Goal: Task Accomplishment & Management: Complete application form

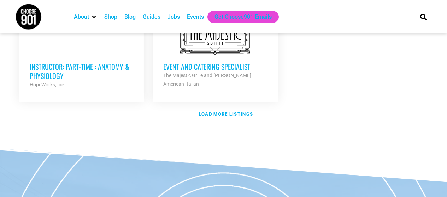
scroll to position [918, 0]
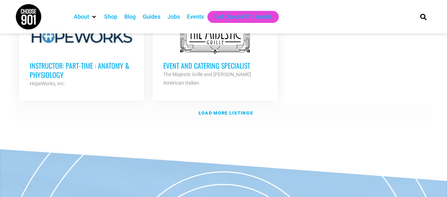
click at [220, 110] on strong "Load more listings" at bounding box center [225, 112] width 54 height 5
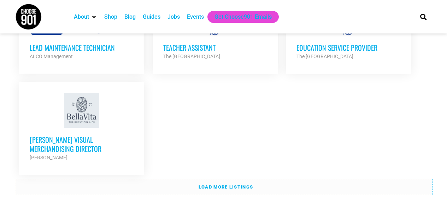
scroll to position [1553, 0]
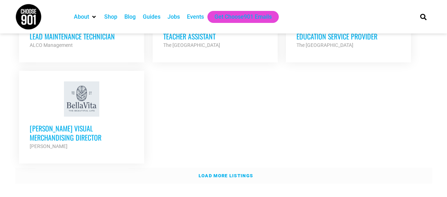
click at [176, 168] on link "Load more listings" at bounding box center [223, 176] width 417 height 16
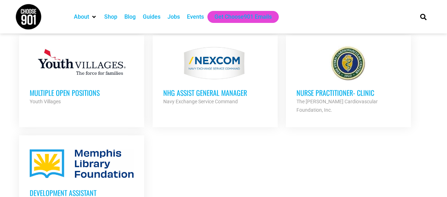
scroll to position [1871, 0]
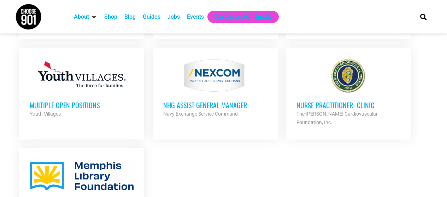
click at [131, 158] on div at bounding box center [82, 175] width 104 height 35
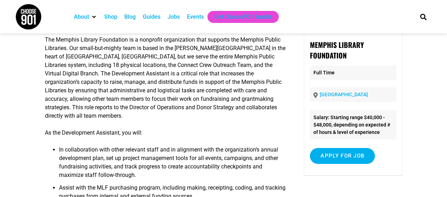
scroll to position [35, 0]
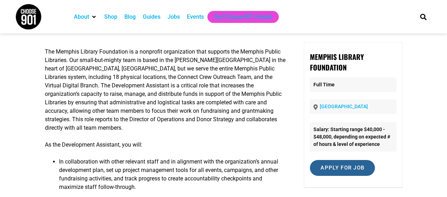
click at [343, 168] on input "Apply for job" at bounding box center [342, 168] width 65 height 16
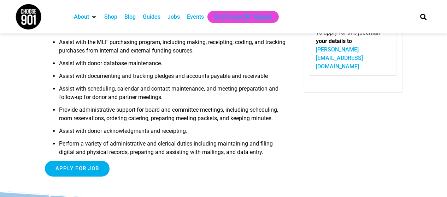
scroll to position [231, 0]
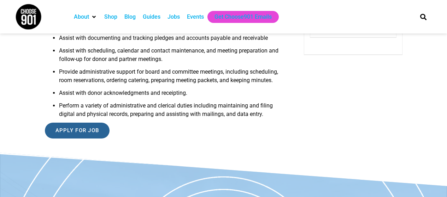
click at [92, 123] on input "Apply for job" at bounding box center [77, 131] width 65 height 16
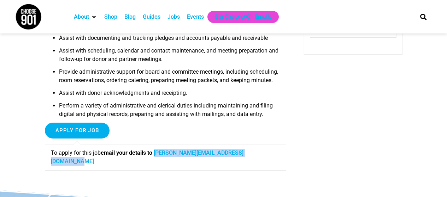
drag, startPoint x: 272, startPoint y: 145, endPoint x: 158, endPoint y: 143, distance: 113.7
click at [158, 149] on p "To apply for this job email your details to [PERSON_NAME][EMAIL_ADDRESS][DOMAIN…" at bounding box center [165, 157] width 229 height 17
copy link "[PERSON_NAME][EMAIL_ADDRESS][DOMAIN_NAME]"
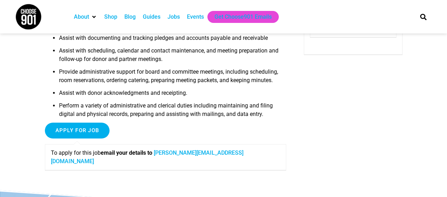
click at [192, 128] on div "Apply for job To apply for this job email your details to [PERSON_NAME][EMAIL_A…" at bounding box center [165, 149] width 241 height 53
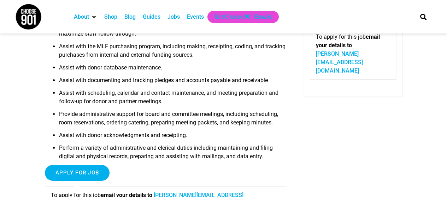
scroll to position [177, 0]
